Goal: Entertainment & Leisure: Consume media (video, audio)

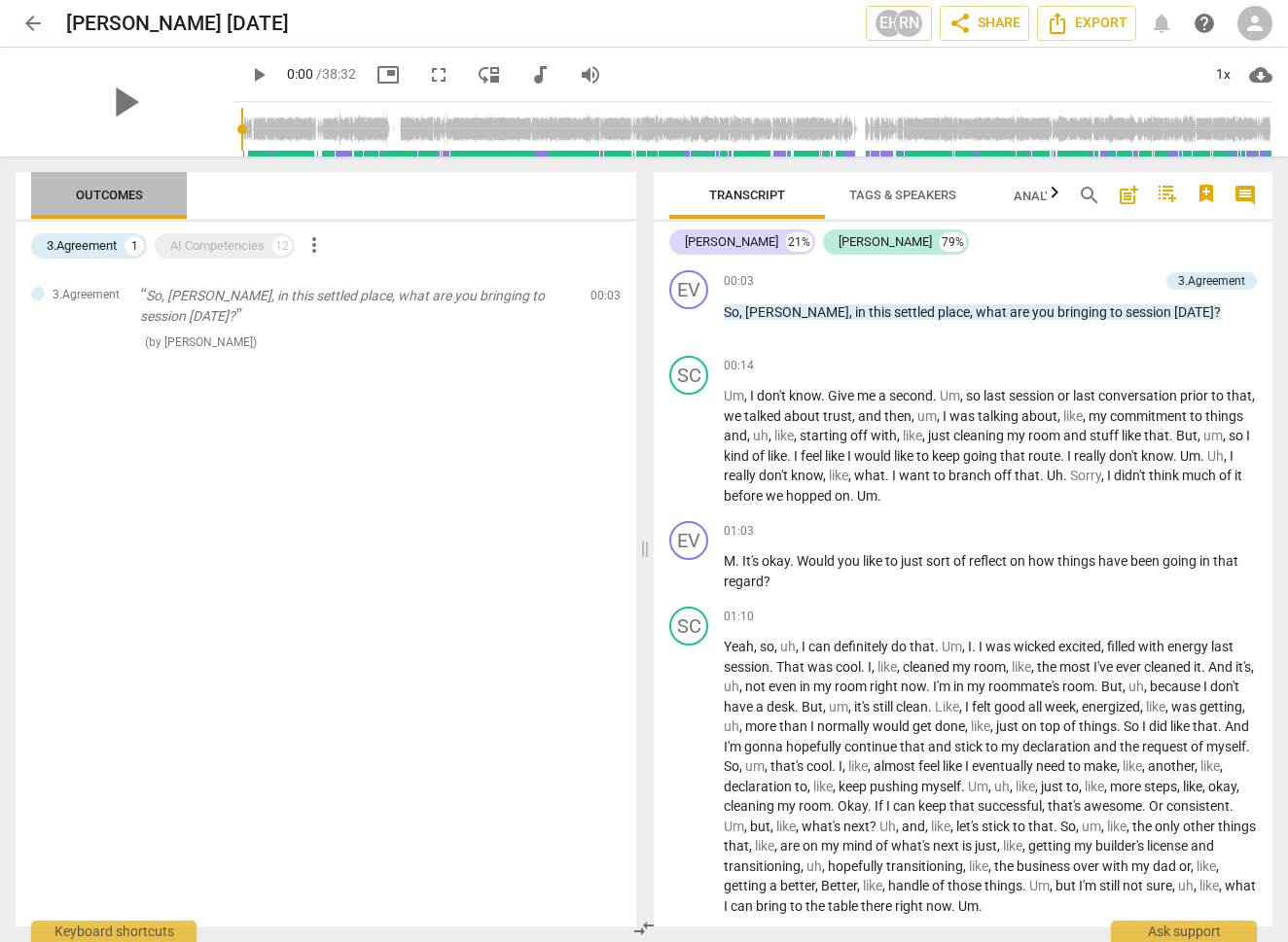
click at [123, 194] on span "Outcomes" at bounding box center [110, 195] width 67 height 15
click at [190, 247] on div "AI Competencies" at bounding box center [216, 246] width 94 height 20
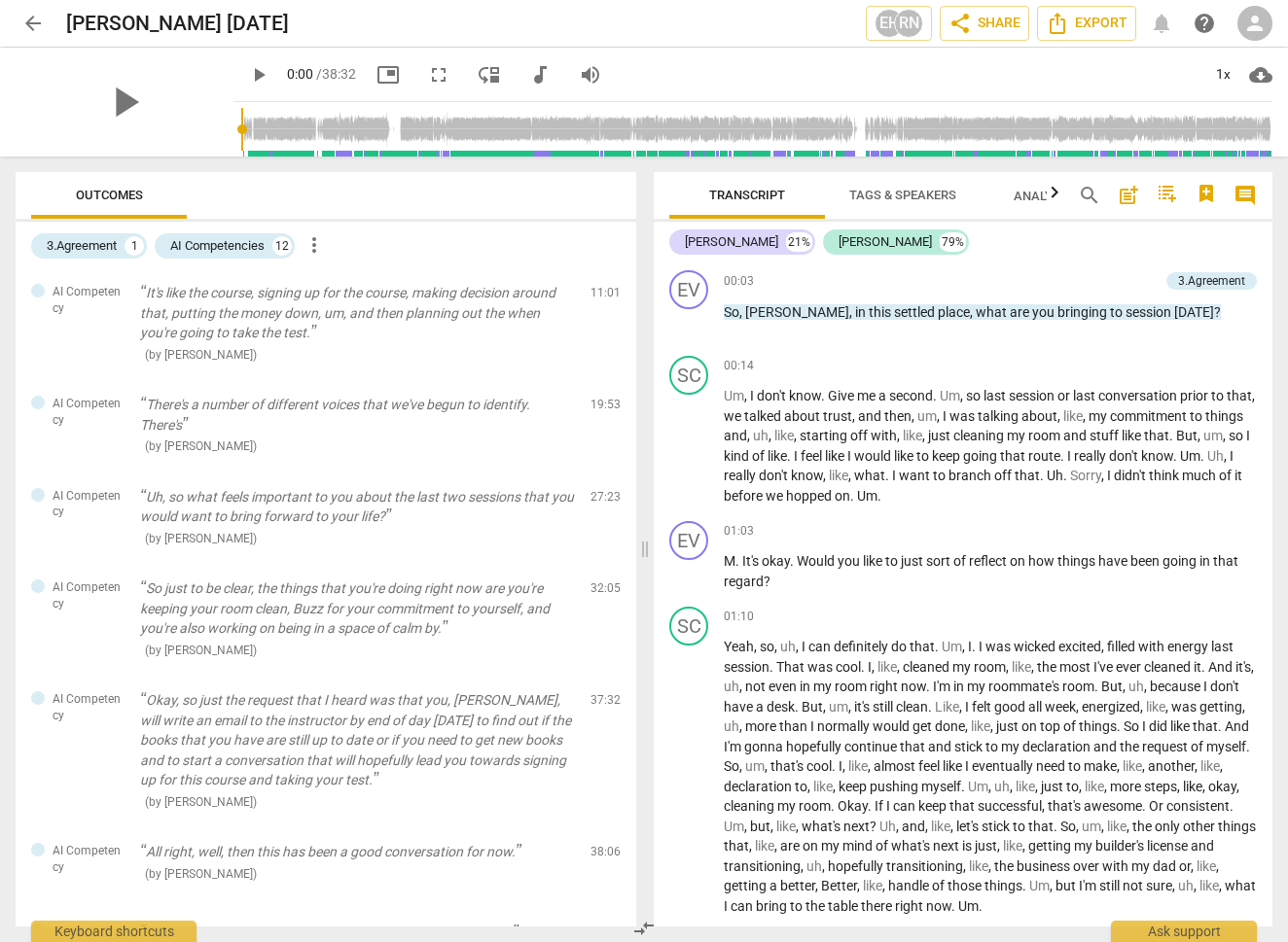
scroll to position [534, 0]
click at [91, 243] on div "3.Agreement" at bounding box center [81, 246] width 70 height 20
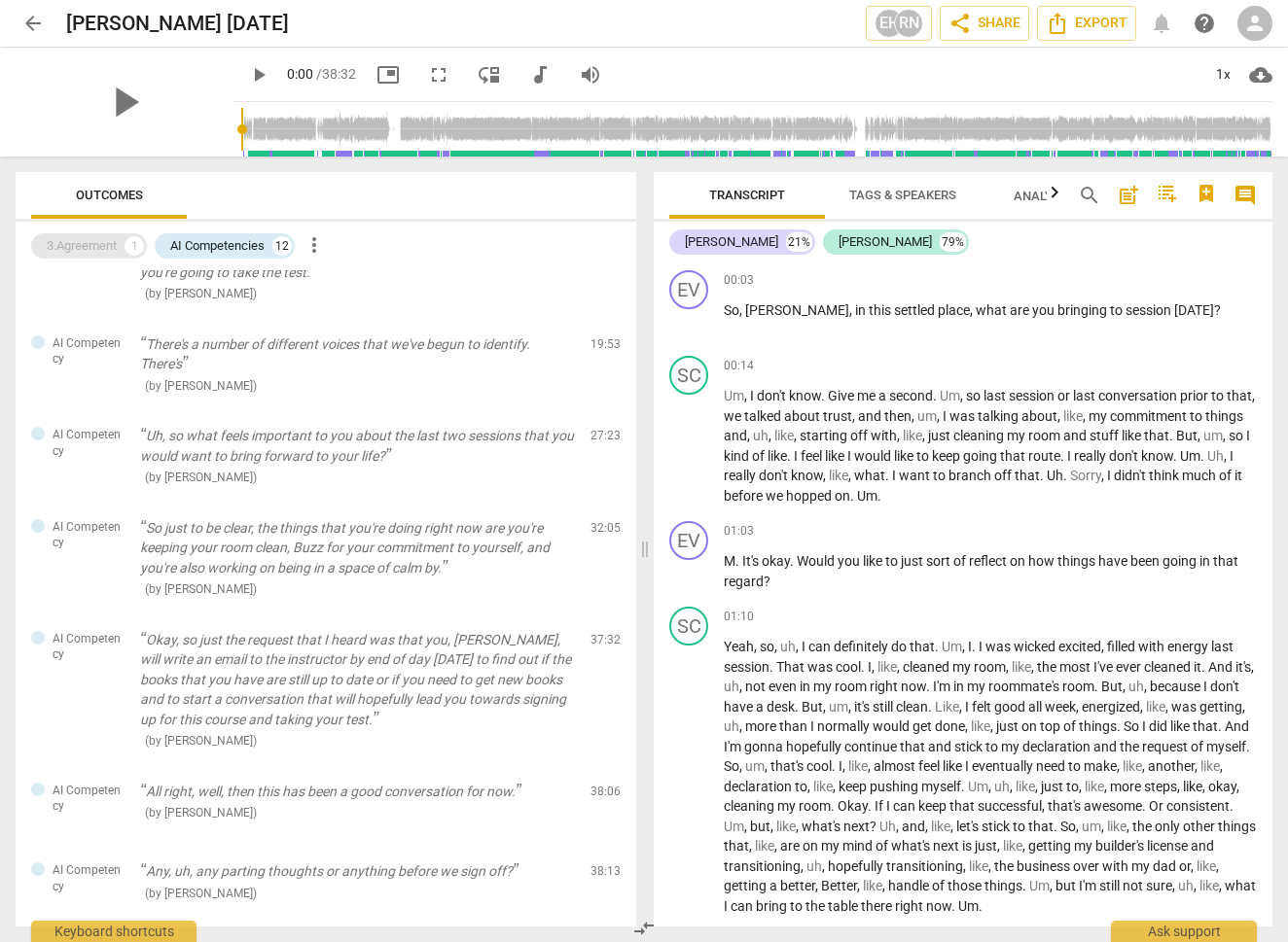
scroll to position [479, 0]
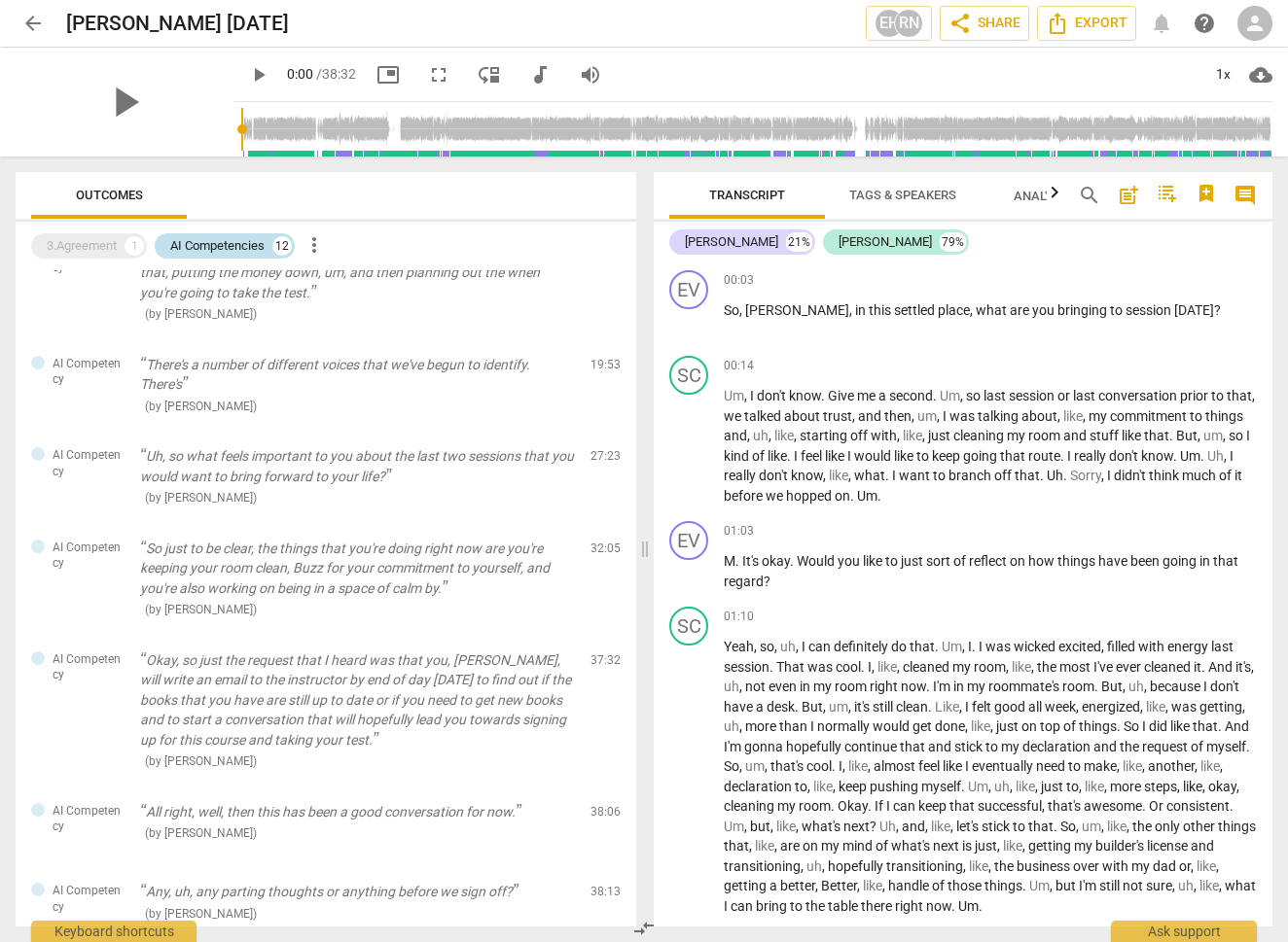
click at [218, 245] on div "AI Competencies" at bounding box center [216, 246] width 94 height 20
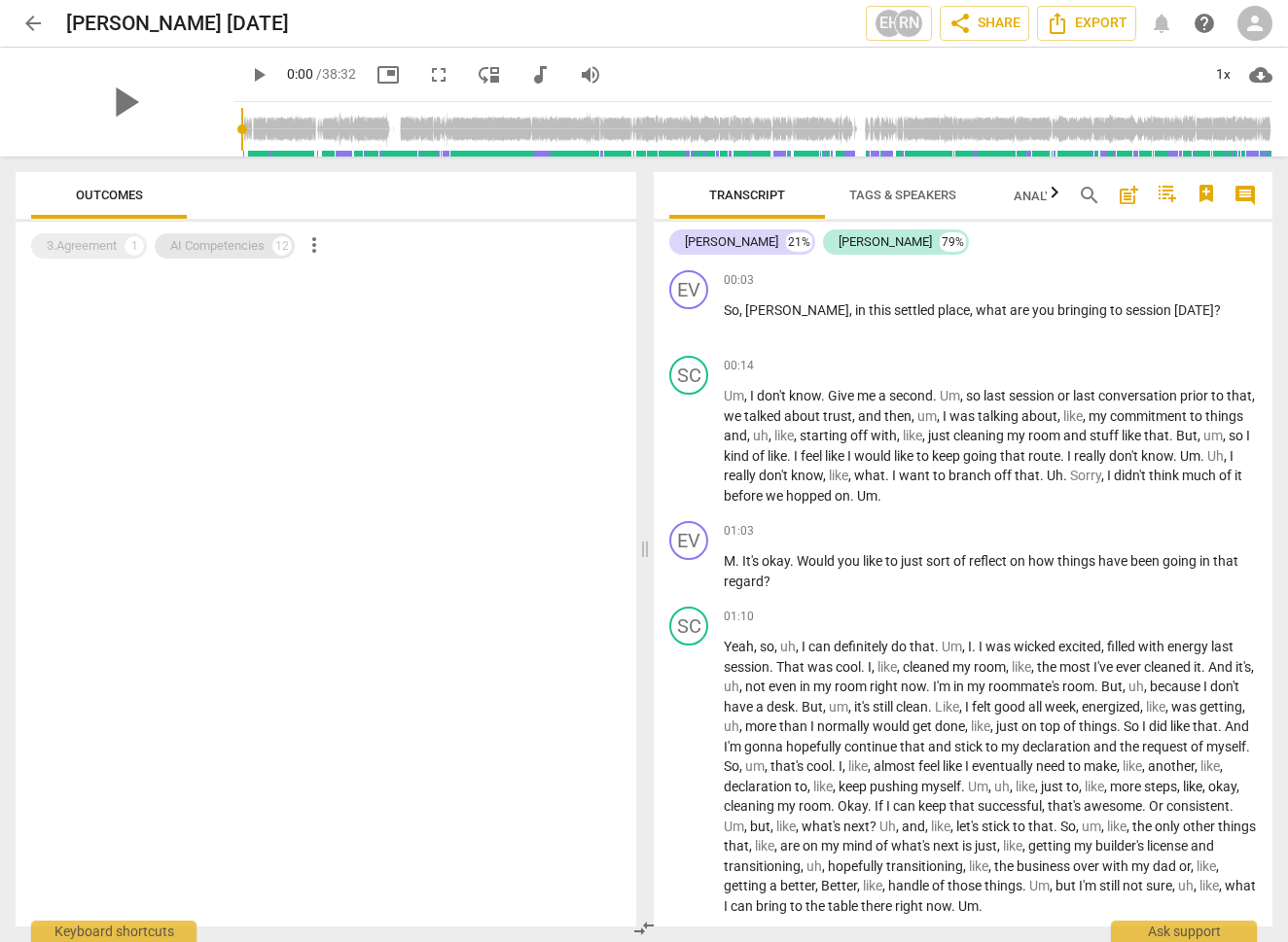
scroll to position [0, 0]
click at [218, 245] on div "AI Competencies" at bounding box center [216, 246] width 94 height 20
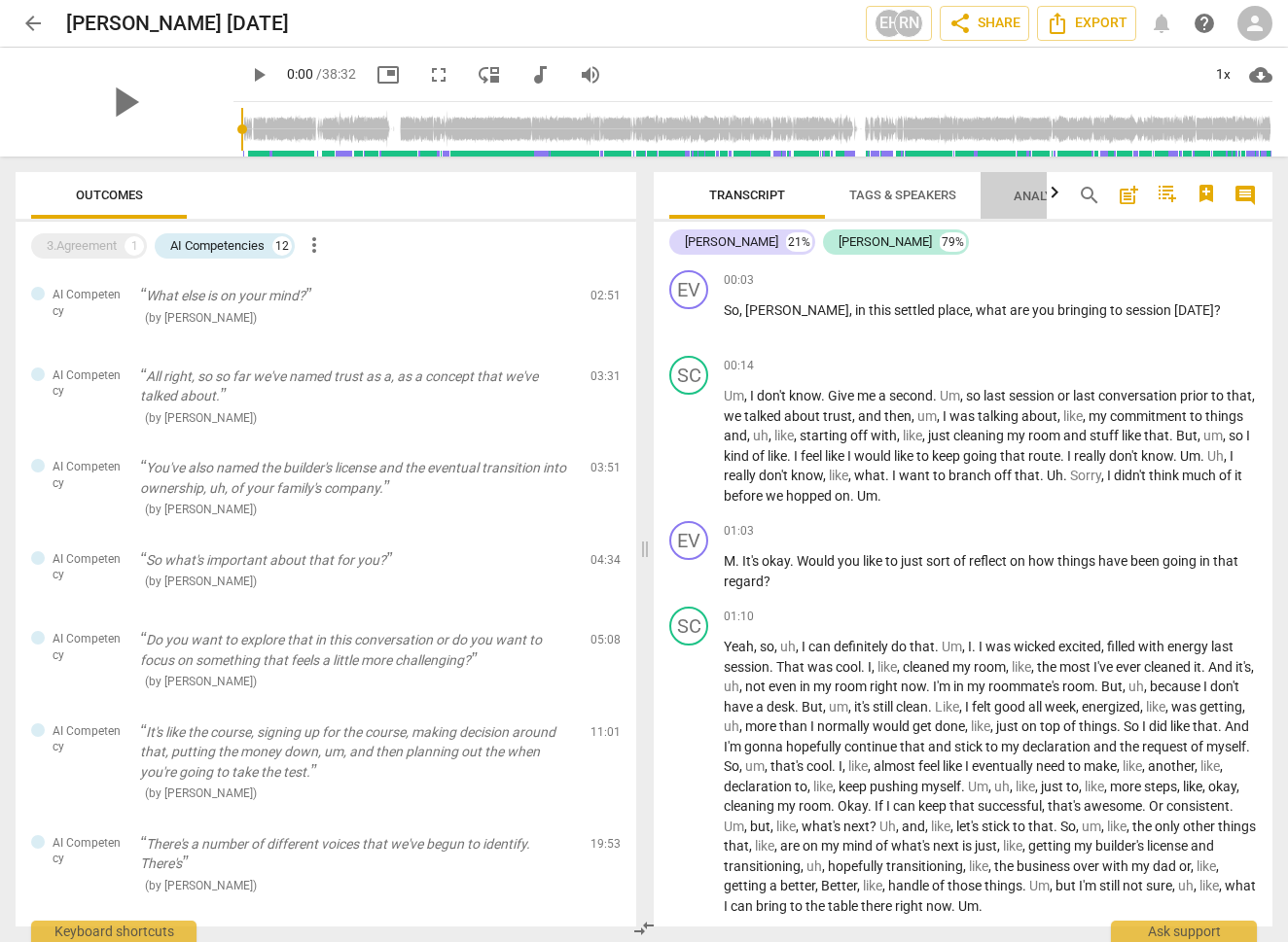
click at [1032, 202] on span "Analytics New" at bounding box center [1058, 196] width 90 height 15
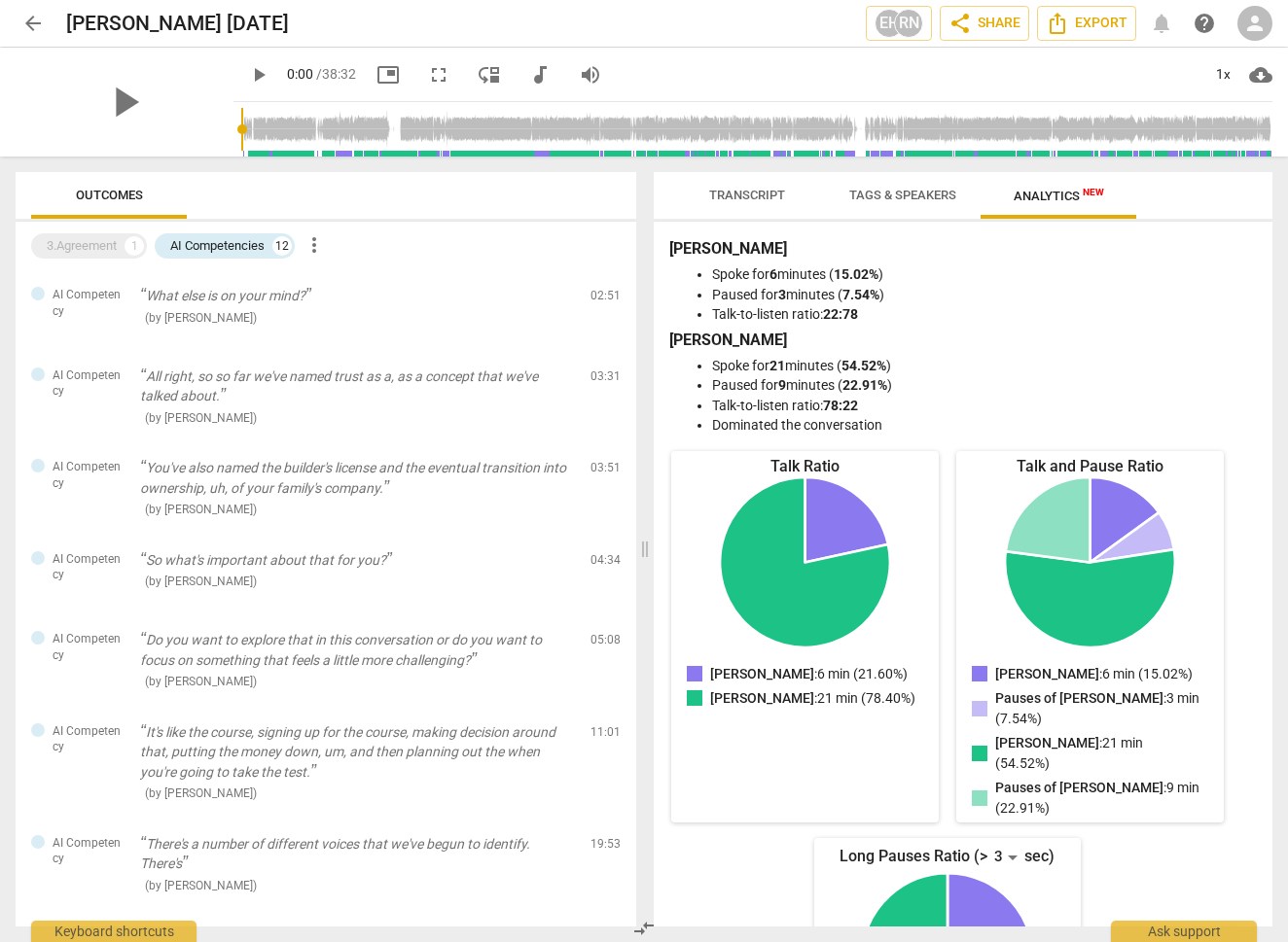
click at [910, 187] on span "Tags & Speakers" at bounding box center [902, 196] width 153 height 27
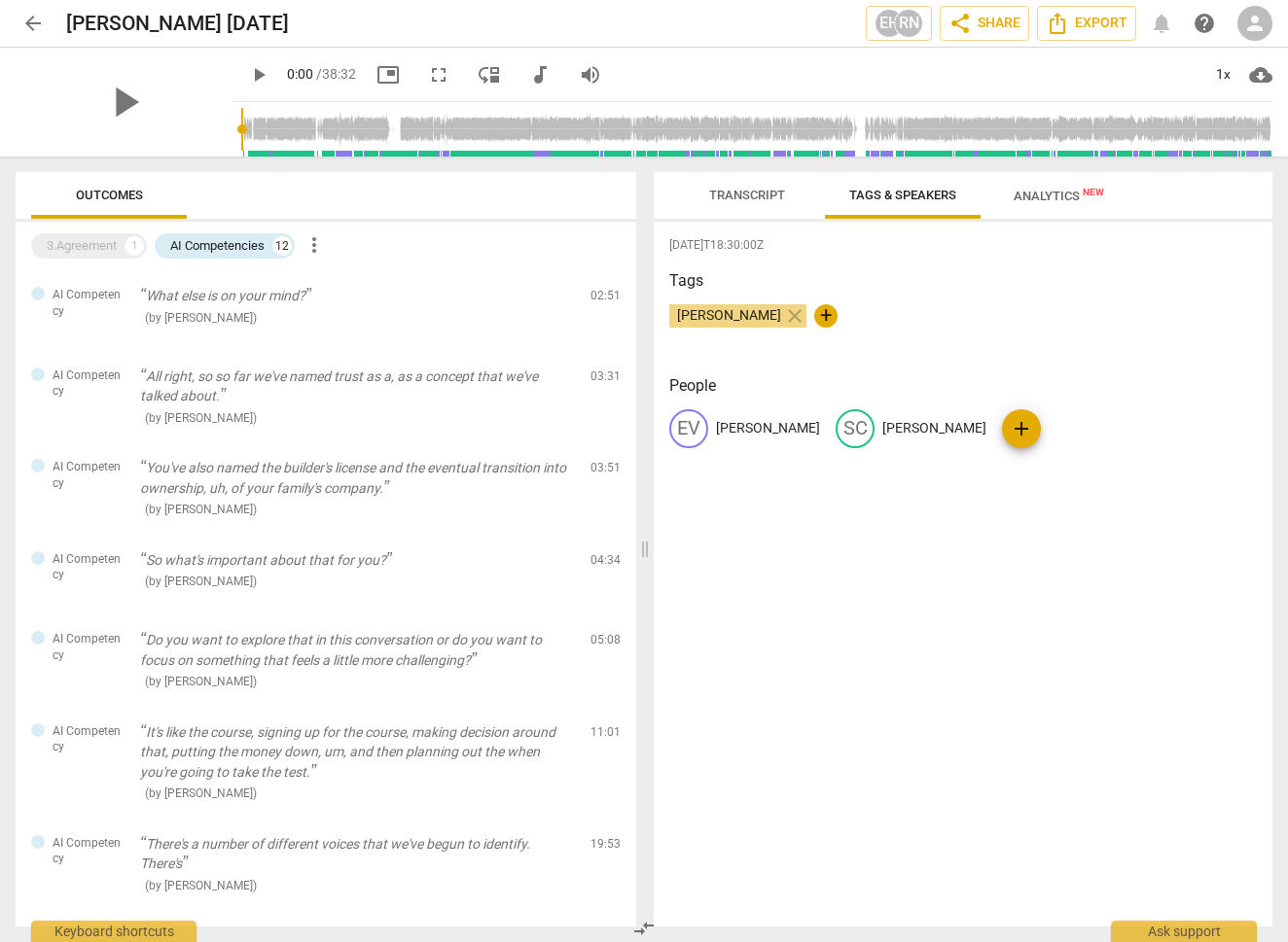
click at [754, 197] on span "Transcript" at bounding box center [746, 195] width 76 height 15
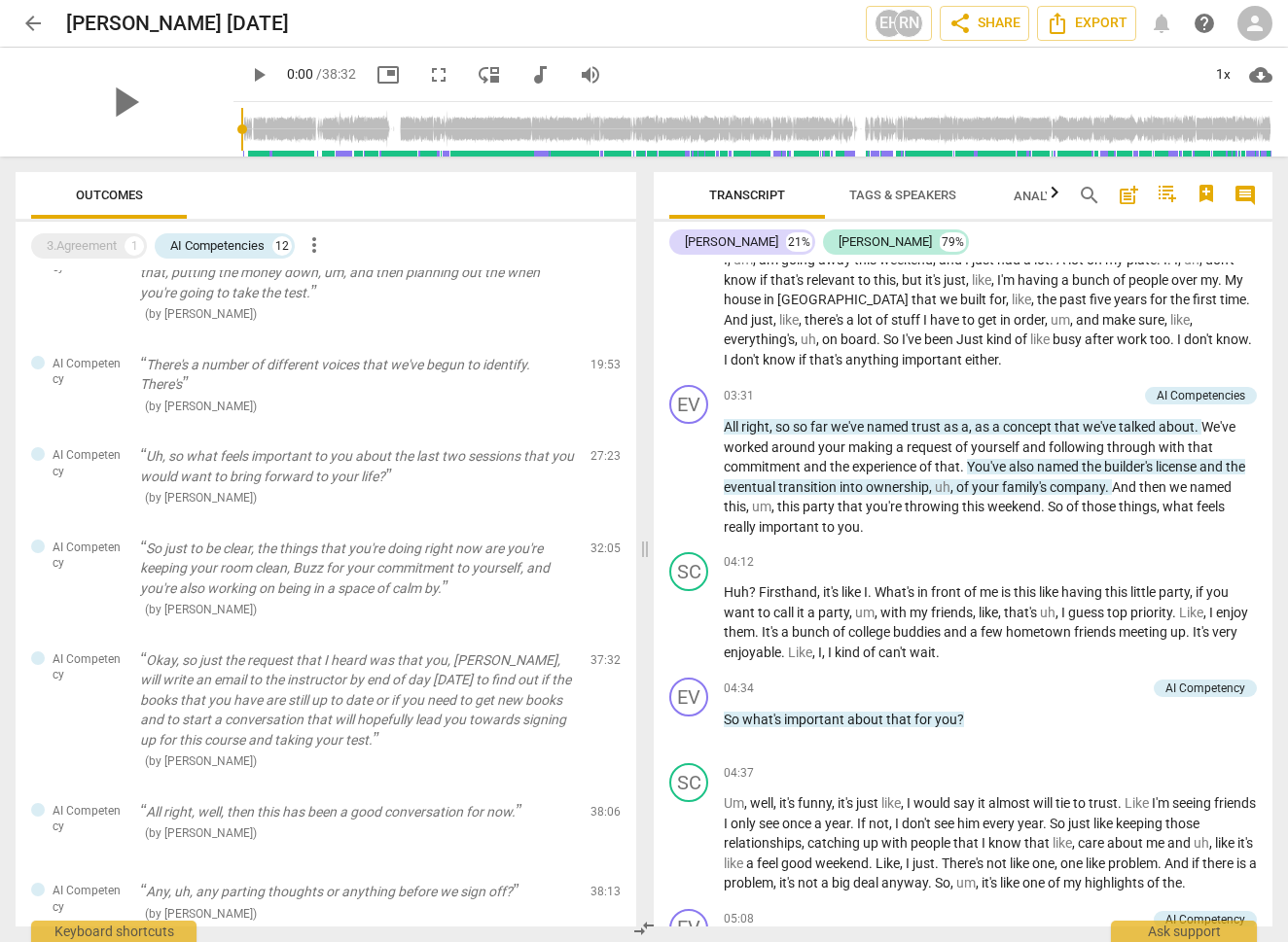
click at [745, 181] on button "Transcript" at bounding box center [746, 195] width 155 height 46
click at [122, 103] on span "play_arrow" at bounding box center [124, 102] width 50 height 50
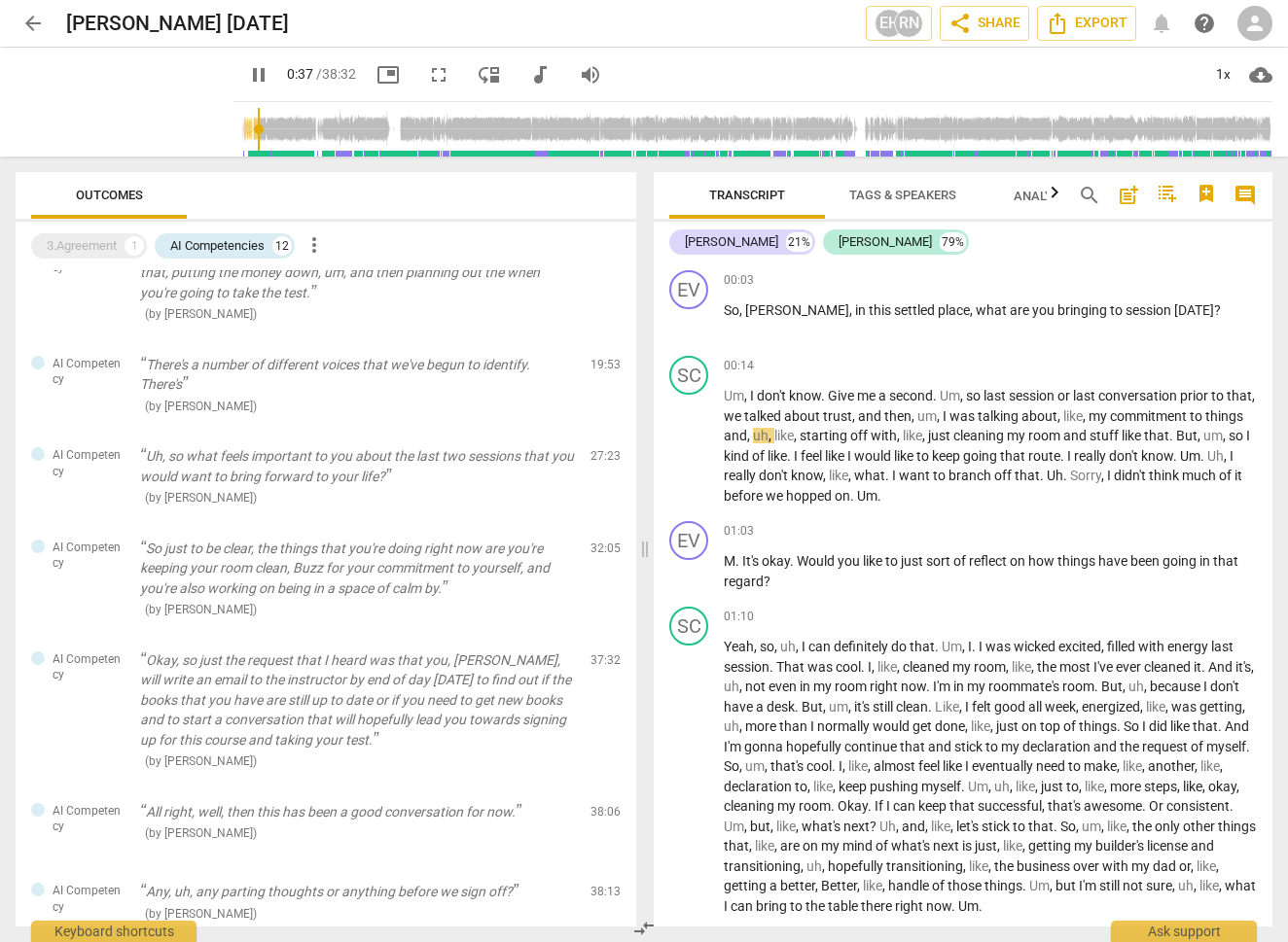
click at [427, 76] on span "fullscreen" at bounding box center [439, 75] width 24 height 24
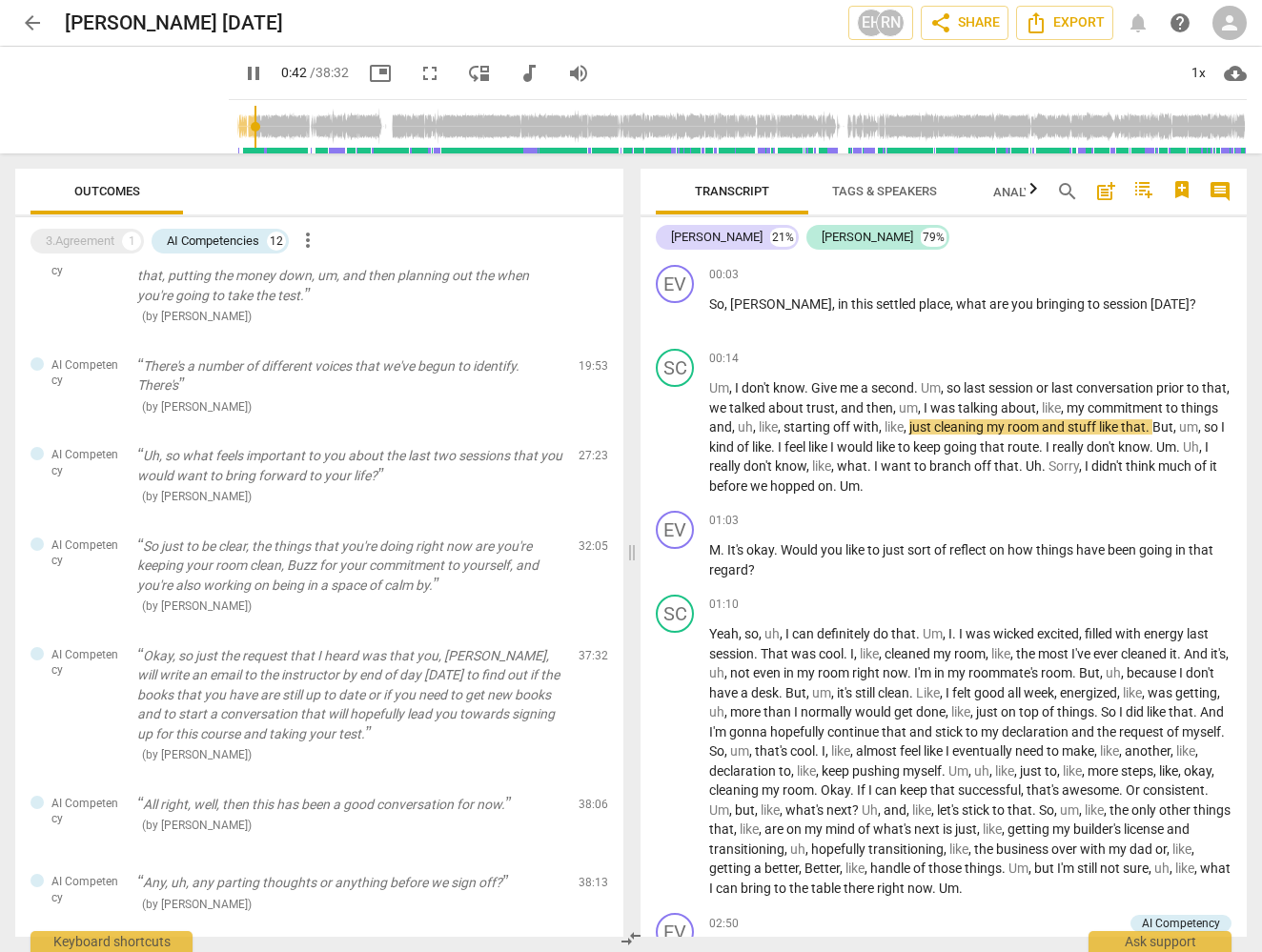
type input "42"
click at [470, 73] on span "move_down" at bounding box center [479, 74] width 23 height 23
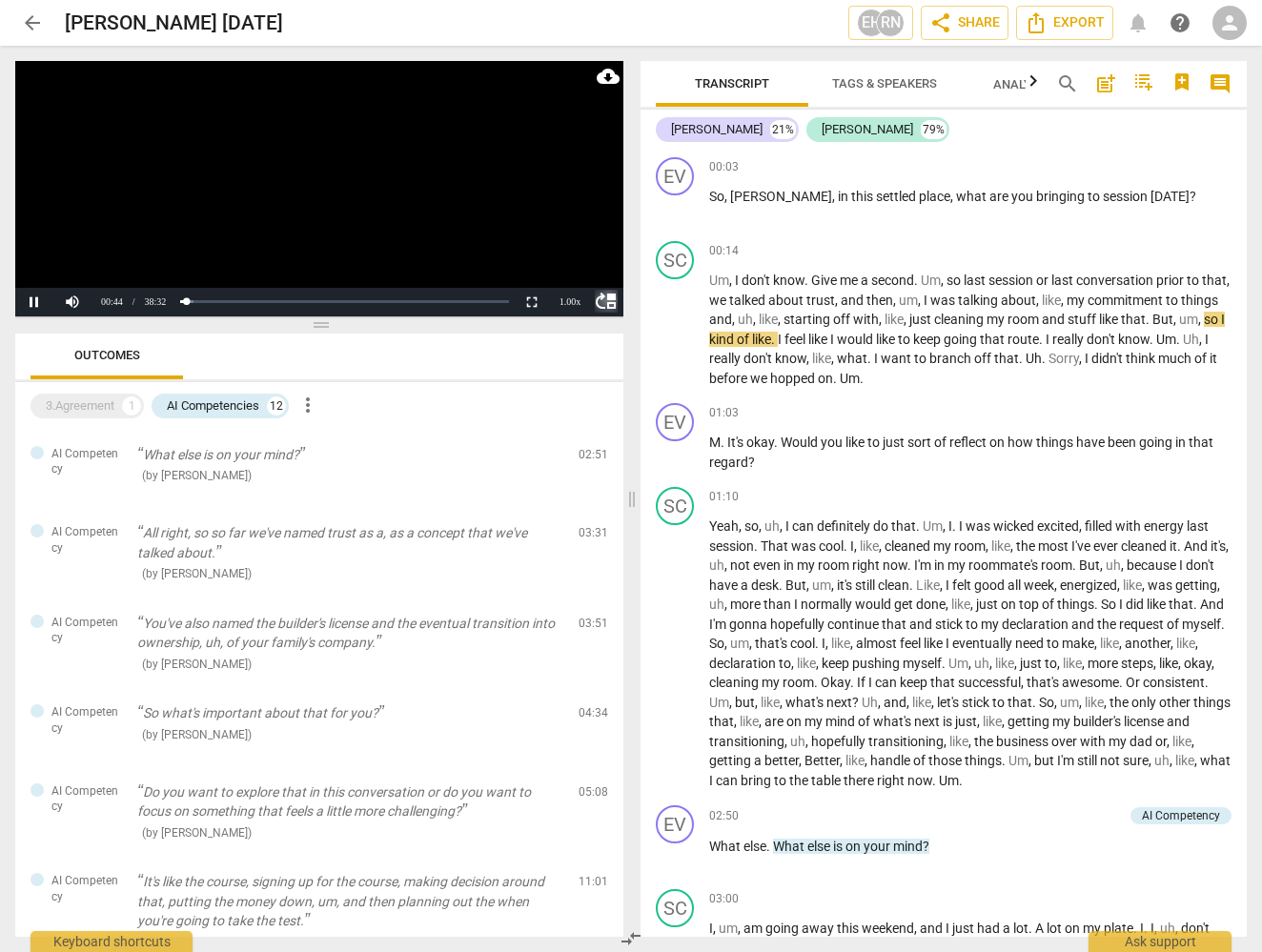
click at [606, 298] on span "move_up" at bounding box center [606, 301] width 23 height 23
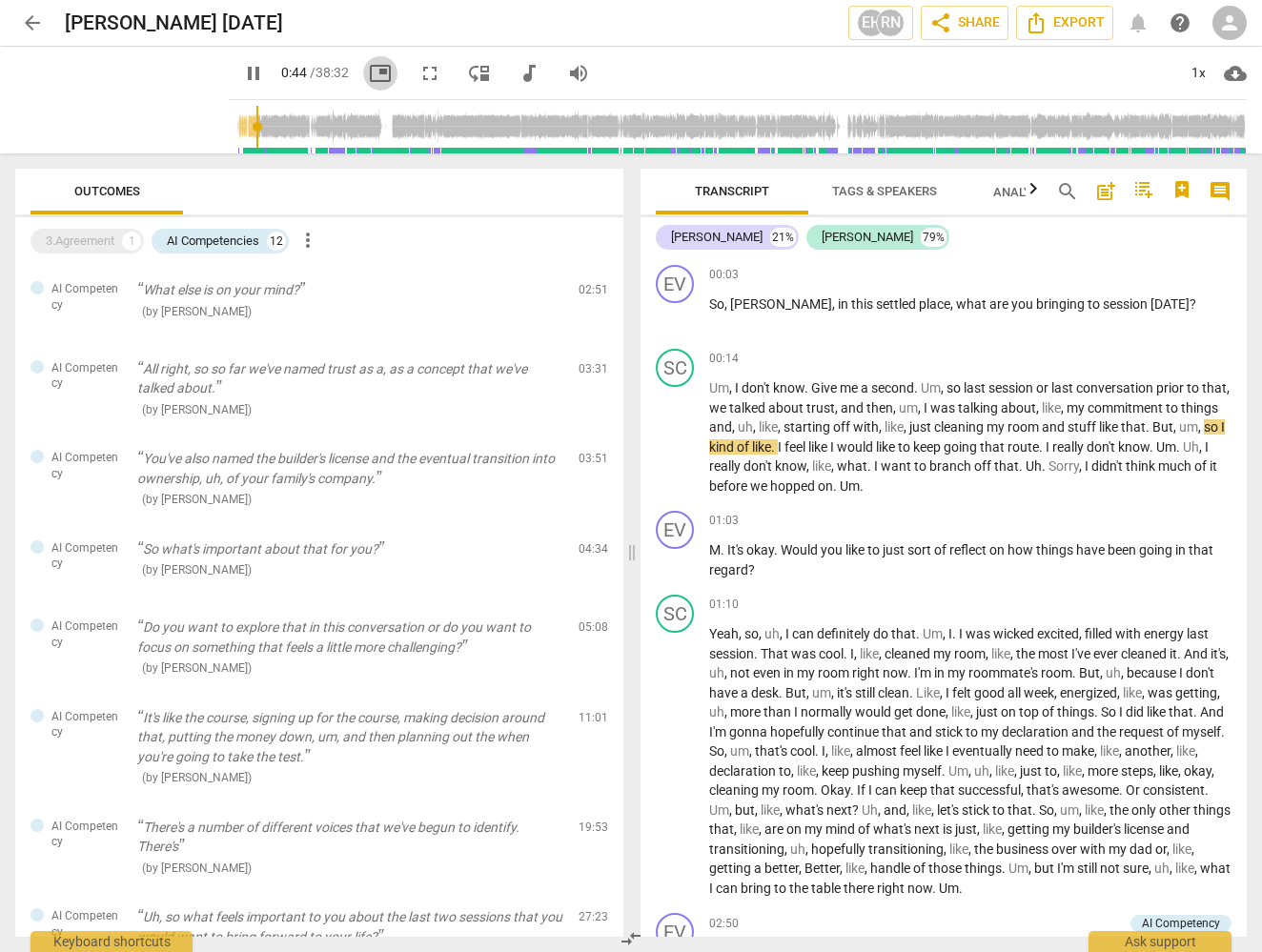
click at [369, 72] on span "picture_in_picture" at bounding box center [381, 74] width 23 height 23
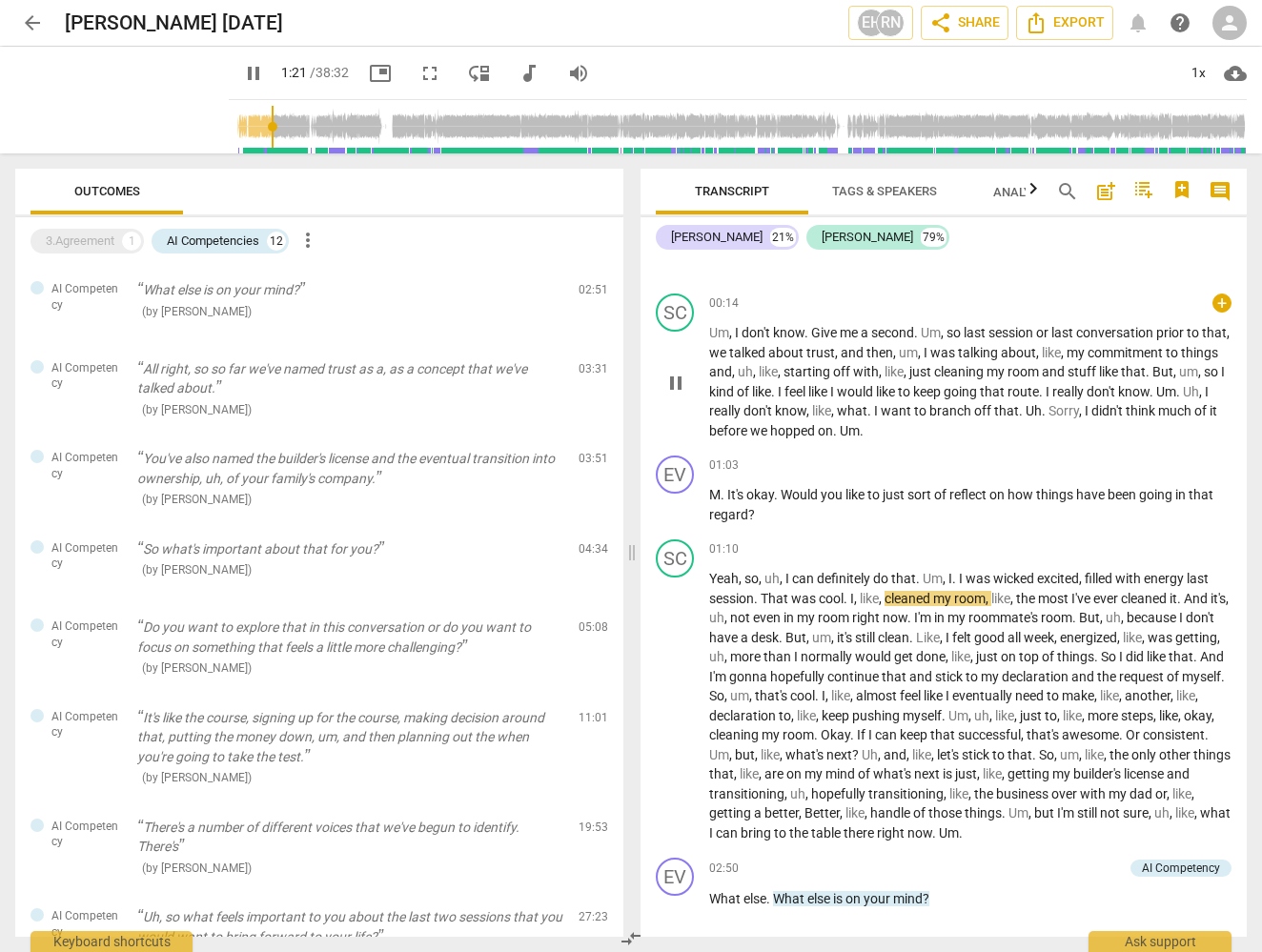
type input "81"
